Goal: Information Seeking & Learning: Learn about a topic

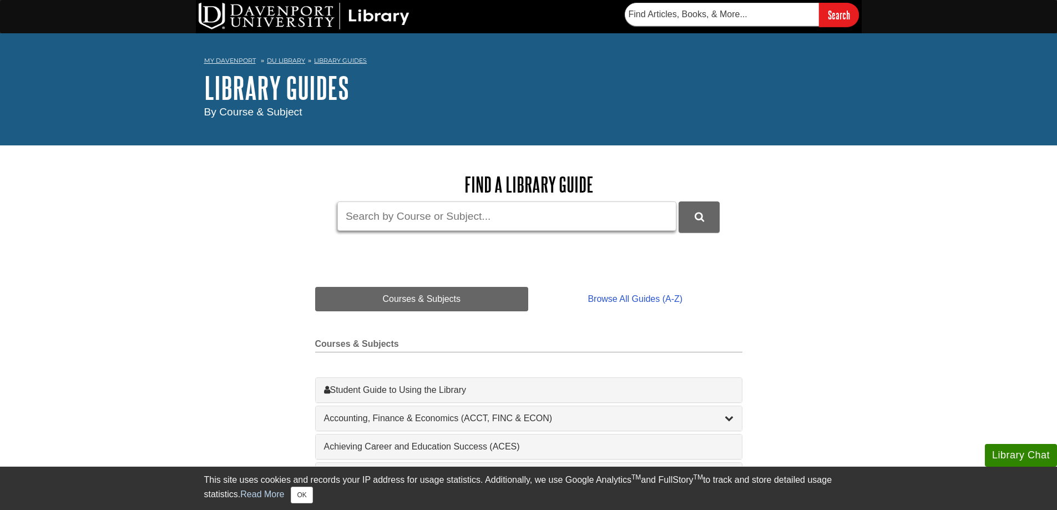
click at [416, 211] on input "Guide Search Terms" at bounding box center [506, 215] width 339 height 29
type input "ultra"
click at [679, 201] on button "DU Library Guides Search" at bounding box center [699, 216] width 41 height 31
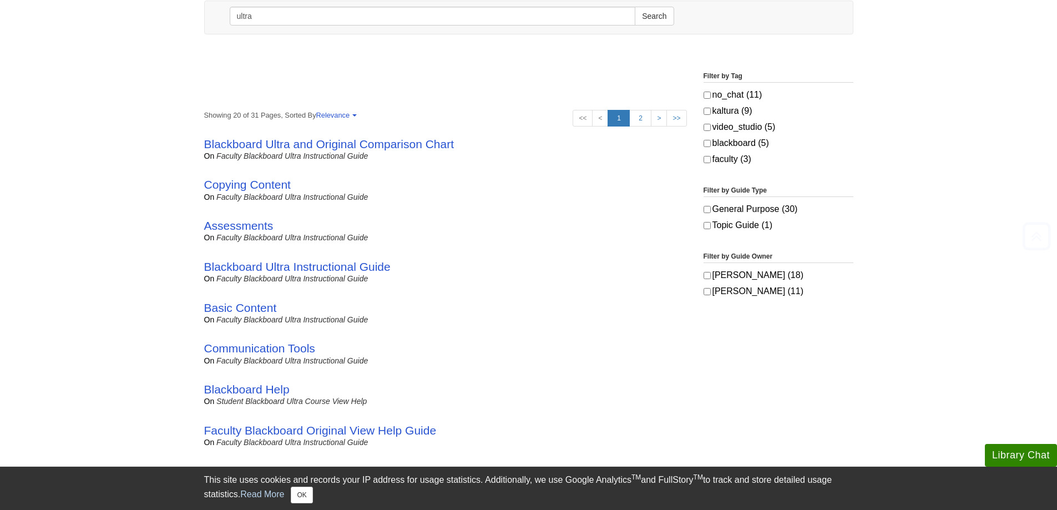
scroll to position [167, 0]
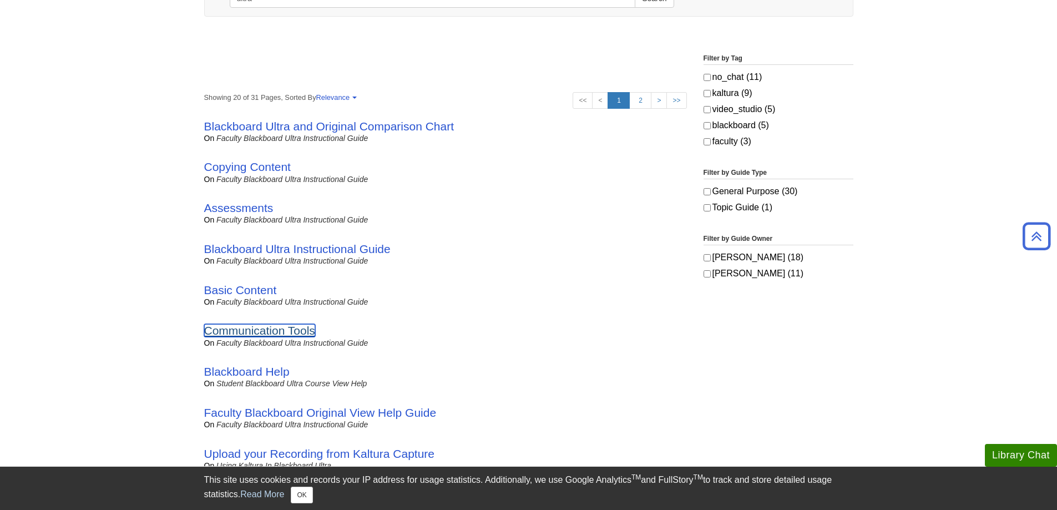
click at [274, 330] on link "Communication Tools" at bounding box center [259, 330] width 111 height 13
